Goal: Find specific page/section: Find specific page/section

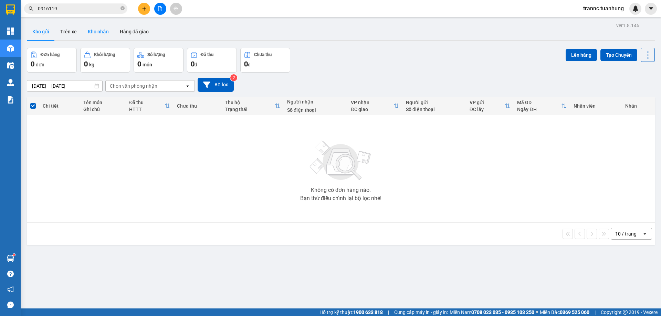
click at [95, 38] on button "Kho nhận" at bounding box center [98, 31] width 32 height 17
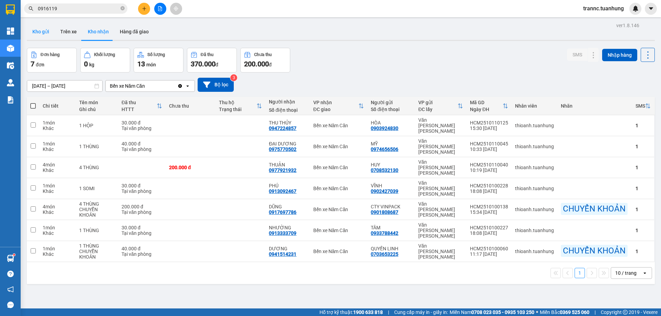
click at [52, 31] on button "Kho gửi" at bounding box center [41, 31] width 28 height 17
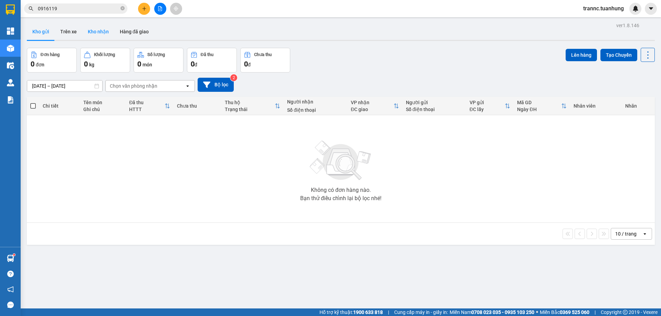
click at [102, 34] on button "Kho nhận" at bounding box center [98, 31] width 32 height 17
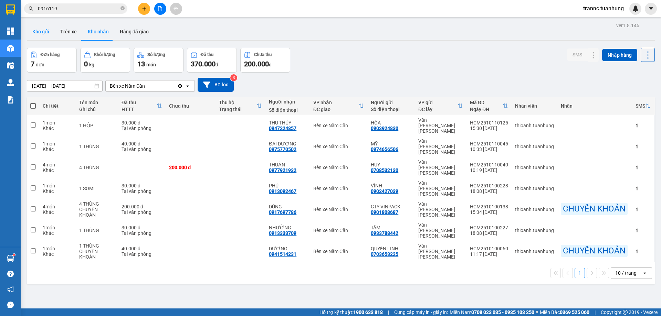
click at [47, 34] on button "Kho gửi" at bounding box center [41, 31] width 28 height 17
